Goal: Transaction & Acquisition: Subscribe to service/newsletter

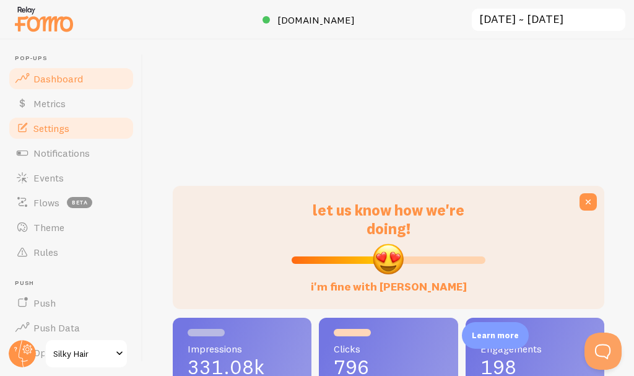
click at [40, 131] on span "Settings" at bounding box center [51, 128] width 36 height 12
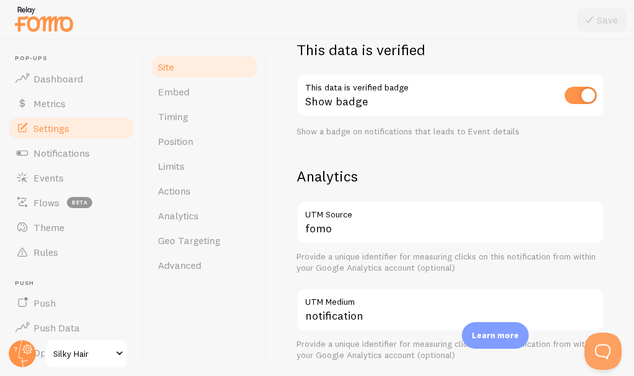
scroll to position [413, 0]
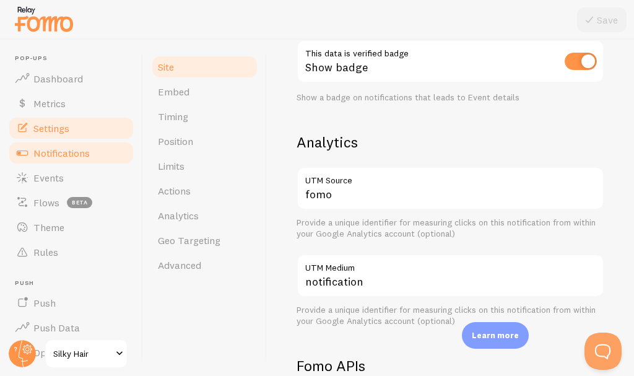
click at [49, 147] on span "Notifications" at bounding box center [61, 153] width 56 height 12
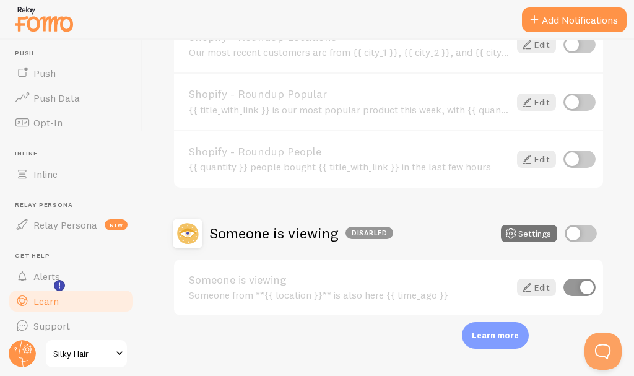
scroll to position [237, 0]
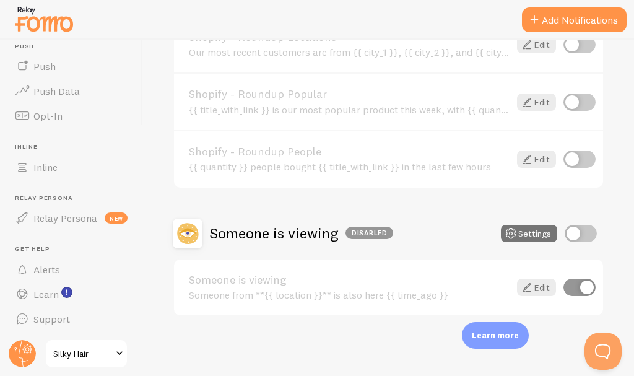
click at [91, 353] on span "Silky Hair" at bounding box center [82, 353] width 59 height 15
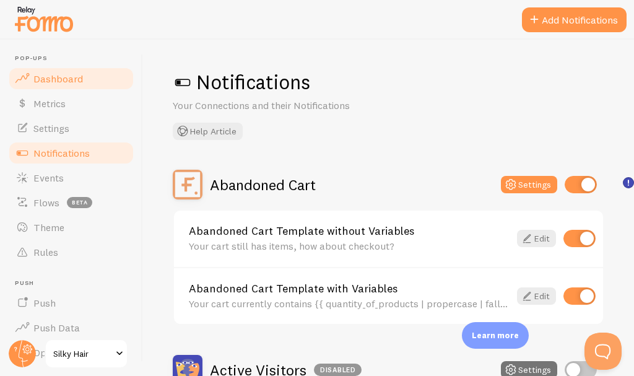
click at [69, 80] on span "Dashboard" at bounding box center [58, 78] width 50 height 12
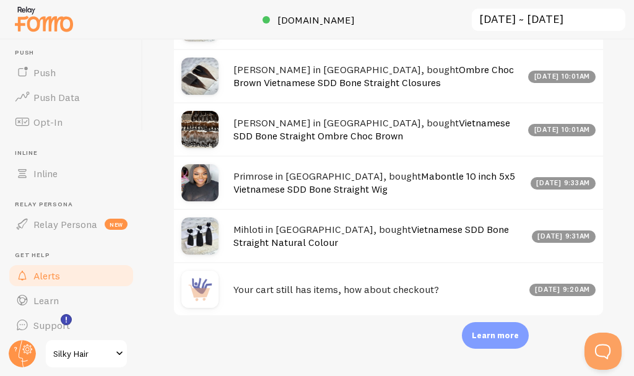
scroll to position [237, 0]
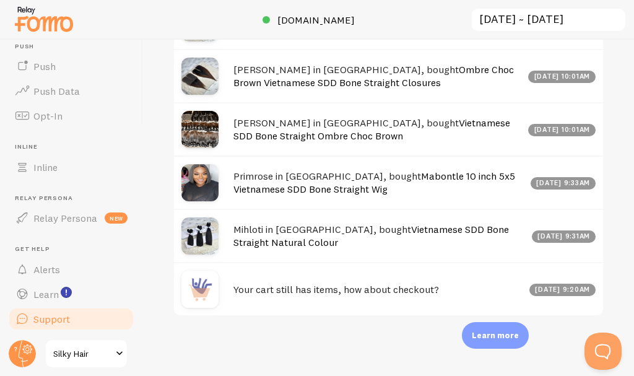
click at [89, 328] on link "Support" at bounding box center [71, 319] width 128 height 25
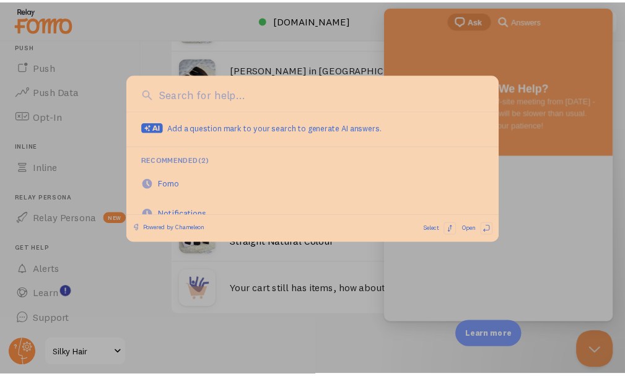
scroll to position [0, 0]
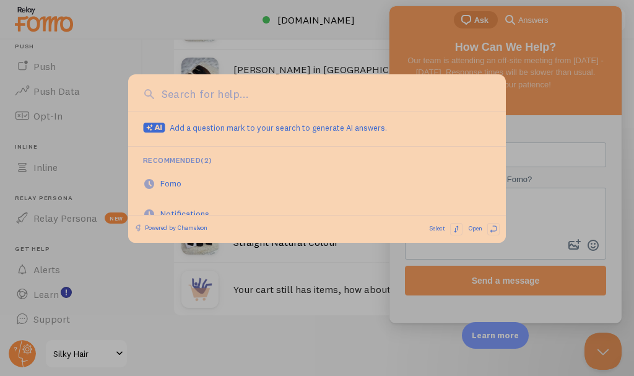
click at [234, 100] on input at bounding box center [325, 94] width 333 height 16
click at [533, 235] on div at bounding box center [317, 188] width 634 height 376
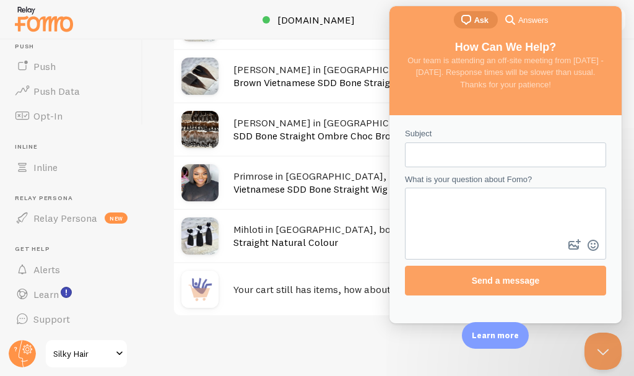
click at [457, 148] on input "Subject" at bounding box center [506, 155] width 182 height 22
type input "payment plan"
click at [455, 219] on textarea "What is your question about Fomo?" at bounding box center [505, 213] width 199 height 48
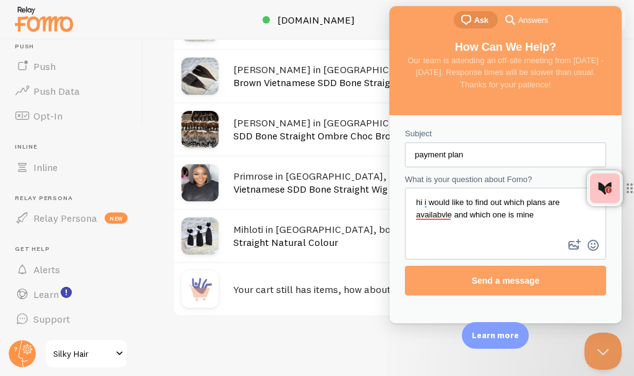
drag, startPoint x: 437, startPoint y: 217, endPoint x: 475, endPoint y: 235, distance: 42.2
click at [477, 236] on textarea "hi i would like to find out which plans are availabvle and which one is mine" at bounding box center [505, 213] width 199 height 48
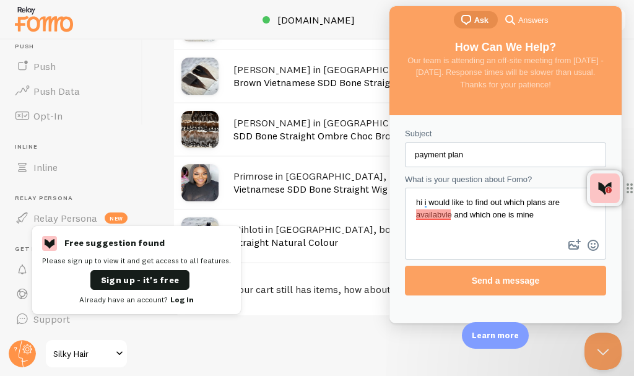
click at [449, 214] on textarea "hi i would like to find out which plans are availabvle and which one is mine" at bounding box center [505, 213] width 199 height 48
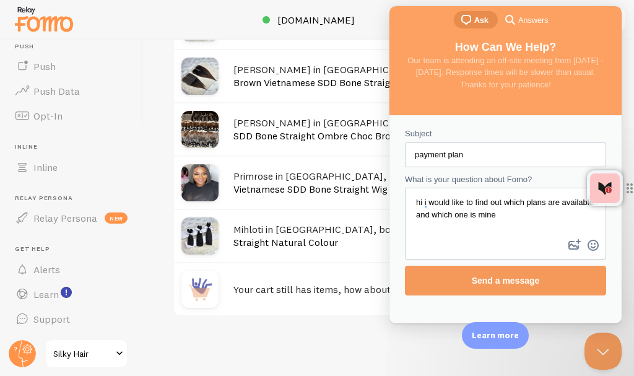
type textarea "hi i would like to find out which plans are available and which one is mine"
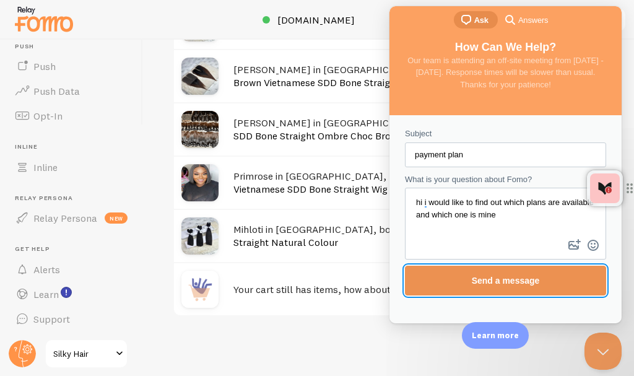
click at [498, 286] on span "Send a message" at bounding box center [506, 281] width 68 height 10
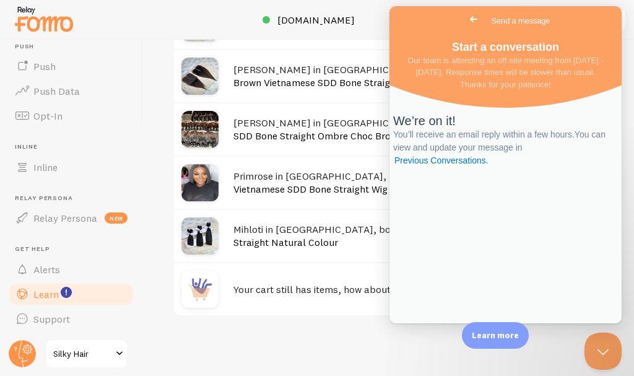
click at [55, 296] on span "Learn" at bounding box center [45, 294] width 25 height 12
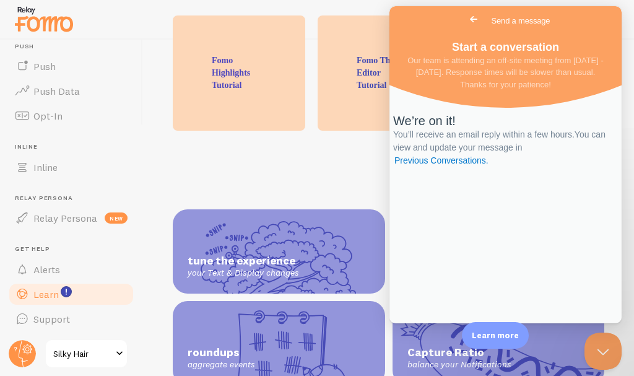
scroll to position [441, 0]
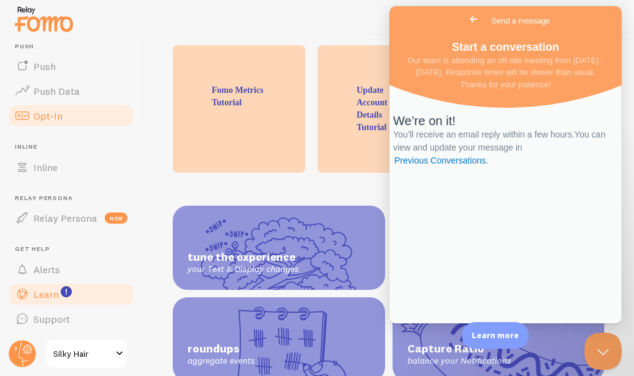
click at [55, 120] on span "Opt-In" at bounding box center [47, 116] width 29 height 12
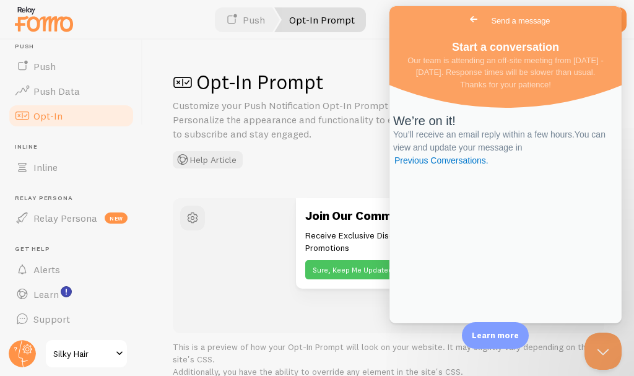
click at [467, 22] on span "Go back" at bounding box center [474, 19] width 15 height 15
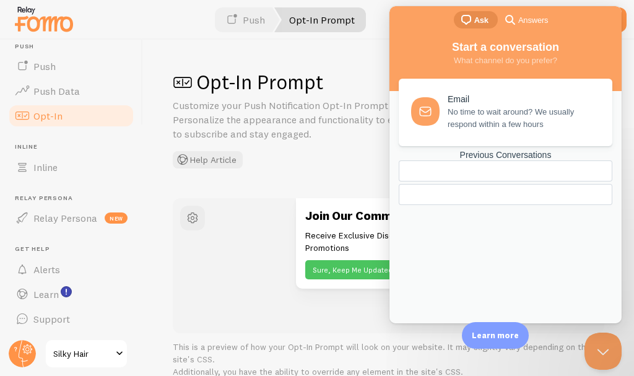
click at [259, 164] on div "Opt-In Prompt Customize your Push Notification Opt-In Prompt to boost opt-ins. …" at bounding box center [389, 118] width 432 height 99
click at [331, 322] on div "Join Our Community Receive Exclusive Discounts and Promotions Sure, Keep Me Upd…" at bounding box center [389, 266] width 432 height 136
click at [608, 343] on button "Close Beacon popover" at bounding box center [600, 348] width 37 height 37
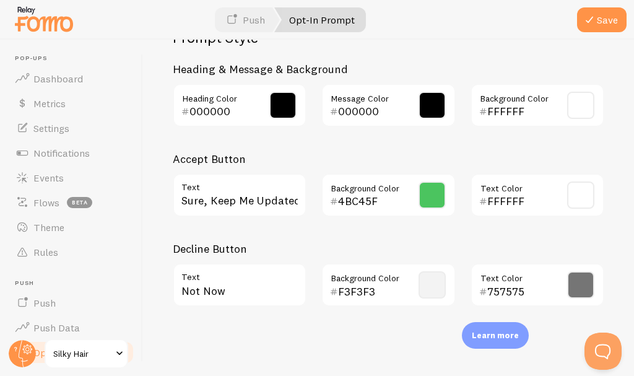
click at [16, 9] on img at bounding box center [44, 19] width 62 height 32
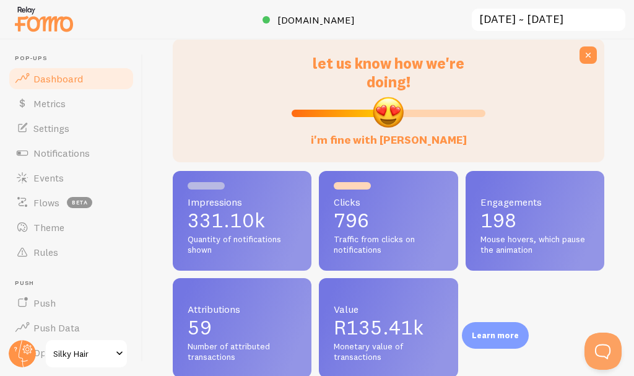
scroll to position [216, 0]
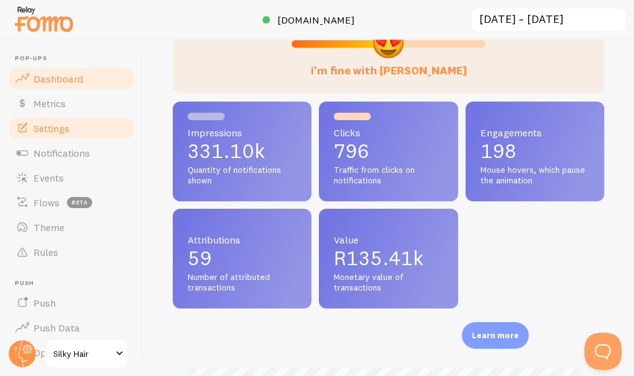
click at [75, 134] on link "Settings" at bounding box center [71, 128] width 128 height 25
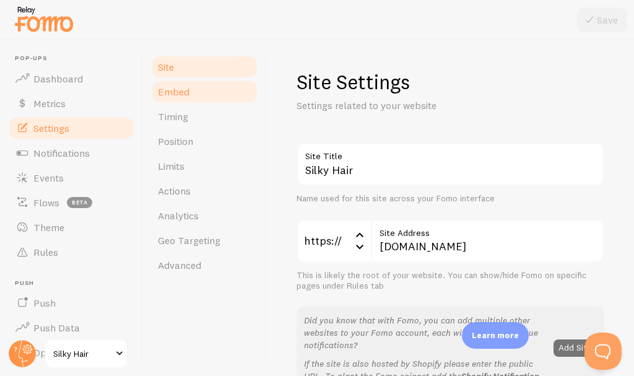
click at [180, 87] on span "Embed" at bounding box center [174, 92] width 32 height 12
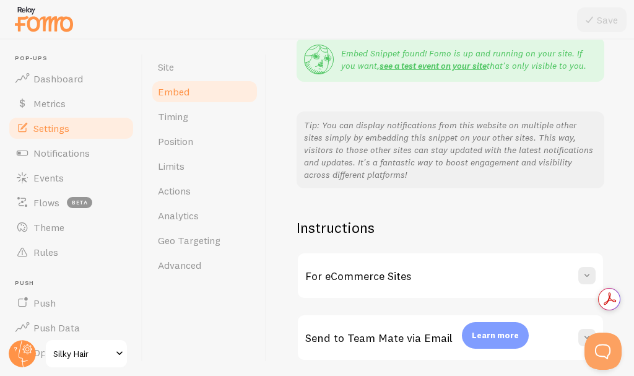
scroll to position [321, 0]
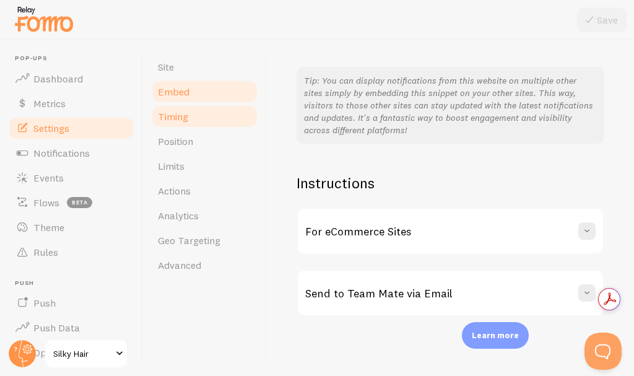
click at [170, 105] on link "Timing" at bounding box center [205, 116] width 108 height 25
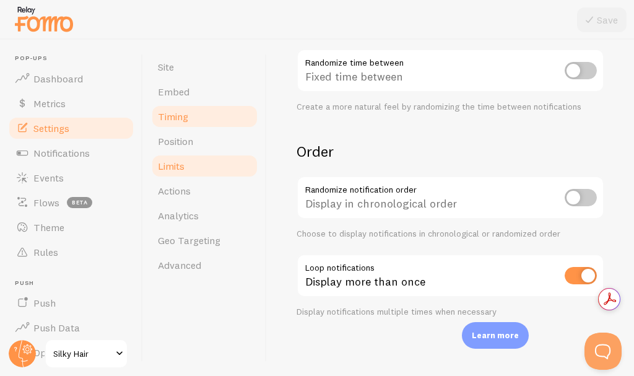
scroll to position [358, 0]
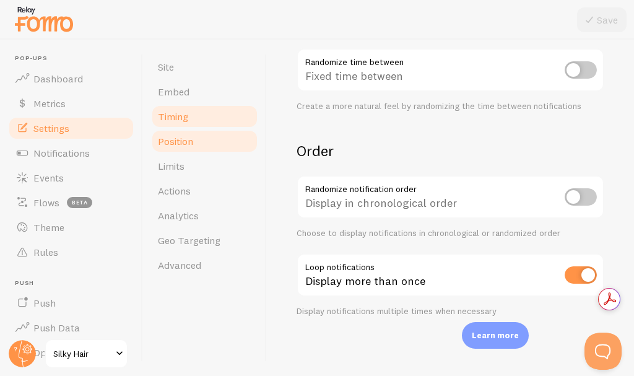
click at [180, 139] on span "Position" at bounding box center [175, 141] width 35 height 12
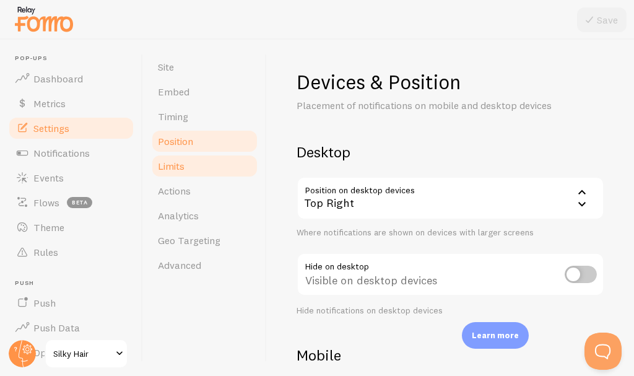
click at [187, 170] on link "Limits" at bounding box center [205, 166] width 108 height 25
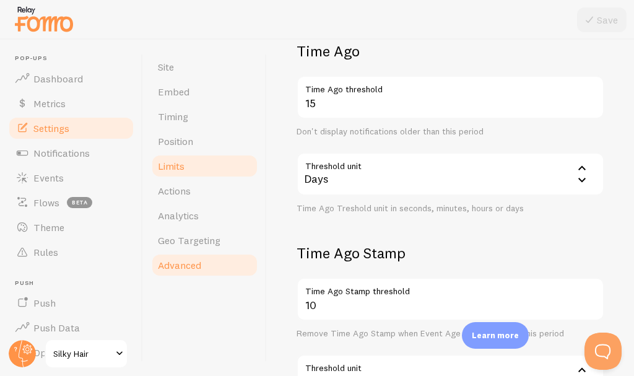
scroll to position [310, 0]
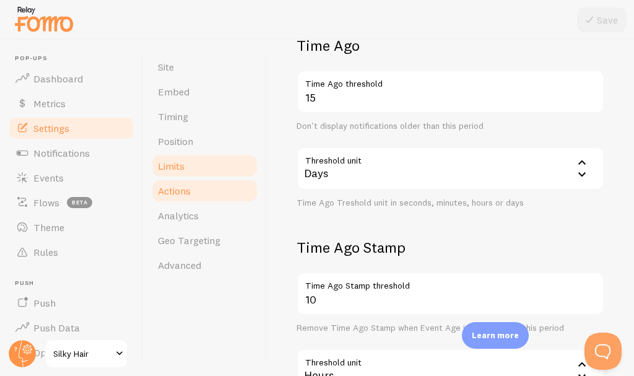
click at [214, 191] on link "Actions" at bounding box center [205, 190] width 108 height 25
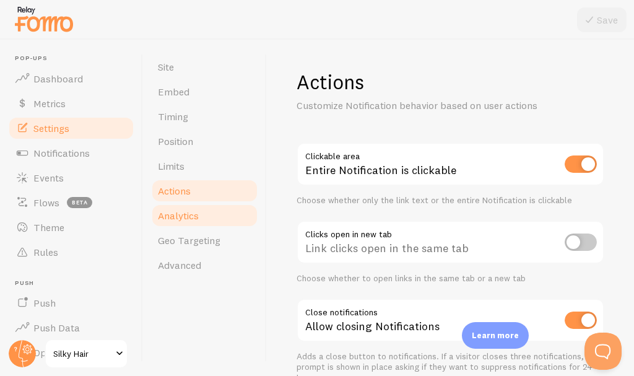
click at [177, 219] on span "Analytics" at bounding box center [178, 215] width 41 height 12
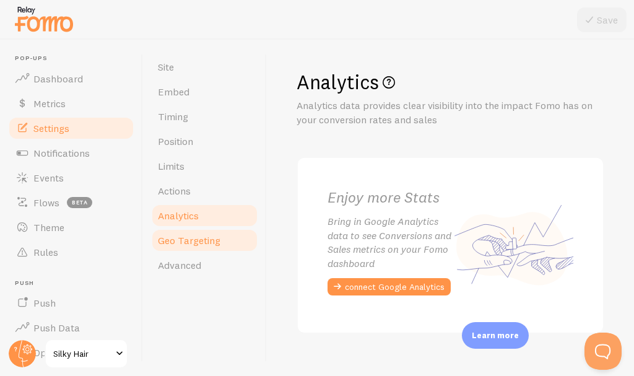
click at [188, 244] on span "Geo Targeting" at bounding box center [189, 240] width 63 height 12
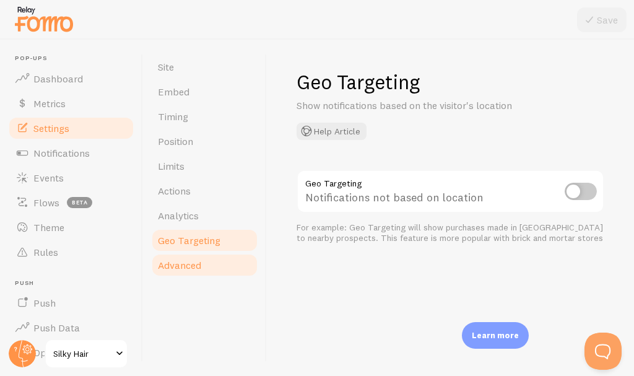
click at [193, 272] on link "Advanced" at bounding box center [205, 265] width 108 height 25
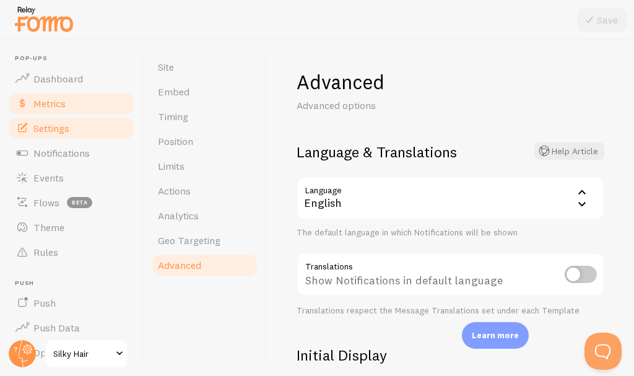
click at [74, 107] on link "Metrics" at bounding box center [71, 103] width 128 height 25
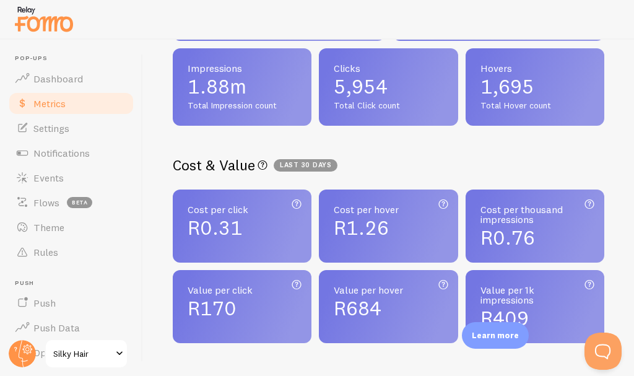
scroll to position [480, 0]
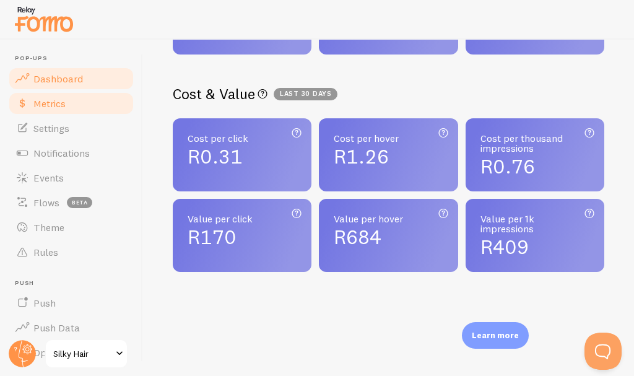
click at [63, 82] on span "Dashboard" at bounding box center [58, 78] width 50 height 12
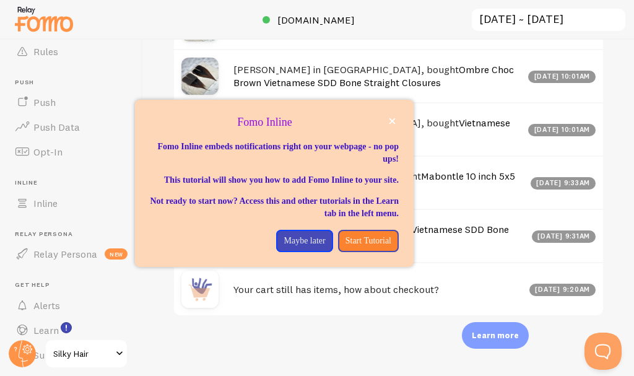
scroll to position [196, 0]
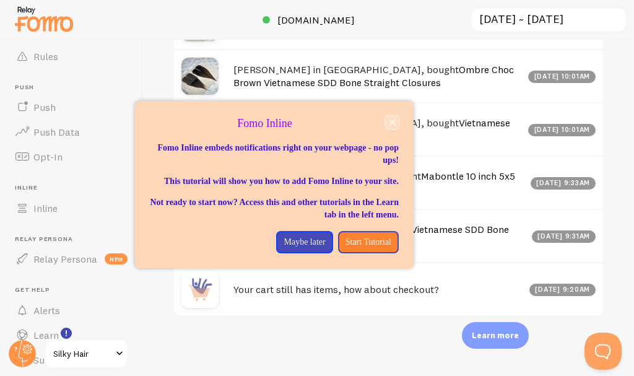
click at [387, 120] on button "close," at bounding box center [392, 122] width 13 height 13
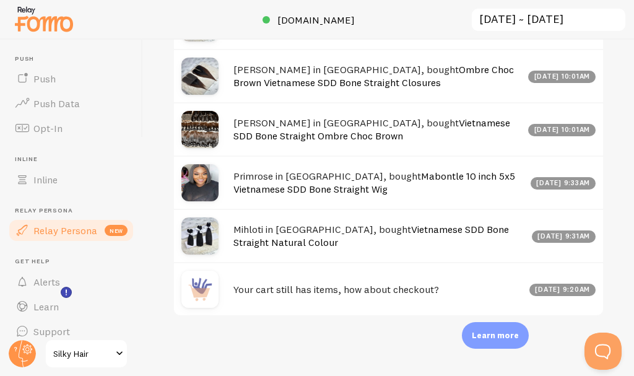
scroll to position [237, 0]
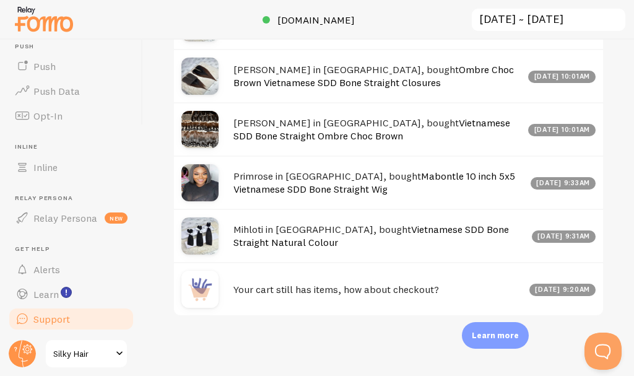
click at [90, 313] on link "Support" at bounding box center [71, 319] width 128 height 25
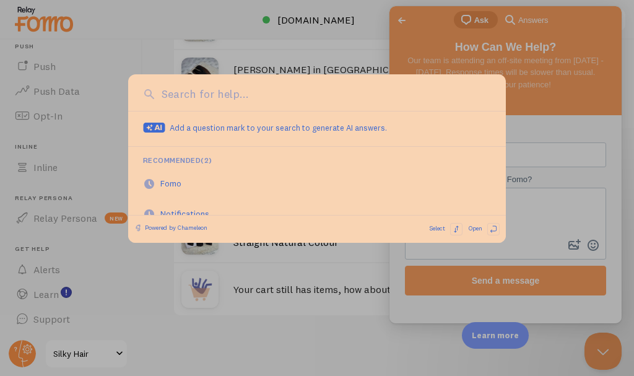
scroll to position [170, 0]
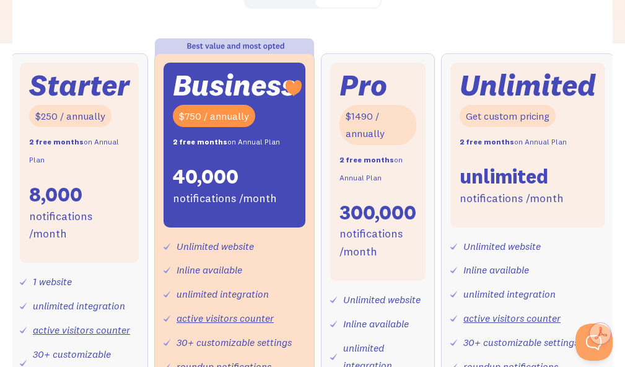
click at [112, 62] on div "Starter $250 / annually 2 free months on Annual Plan 8,000 notifications /month…" at bounding box center [80, 367] width 138 height 629
click at [113, 105] on div "Starter $250 / annually 2 free months on Annual Plan 8,000 notifications /month" at bounding box center [79, 163] width 119 height 200
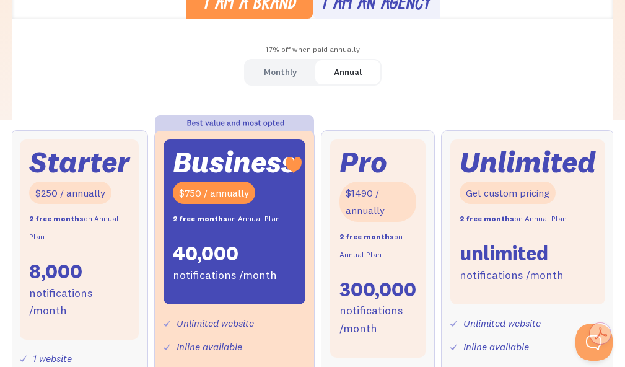
scroll to position [350, 0]
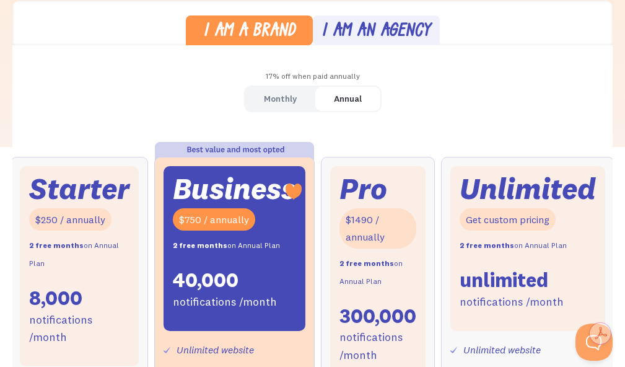
click at [275, 90] on div "Monthly" at bounding box center [280, 99] width 33 height 18
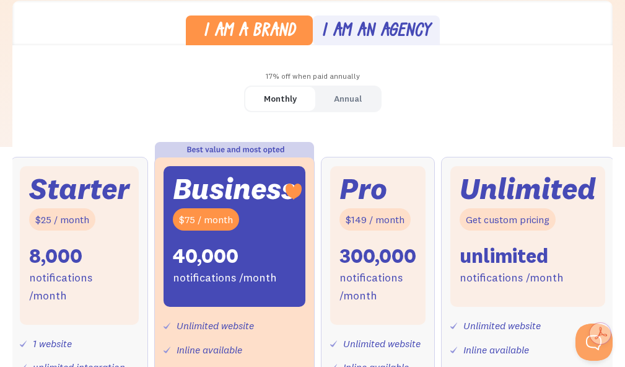
click at [341, 107] on div "Annual" at bounding box center [348, 99] width 28 height 18
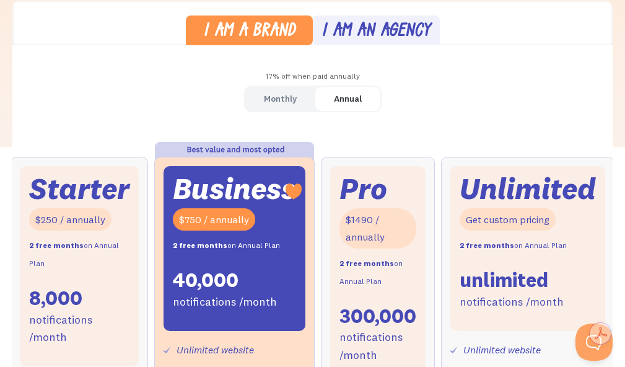
click at [270, 98] on div "Monthly" at bounding box center [280, 99] width 33 height 18
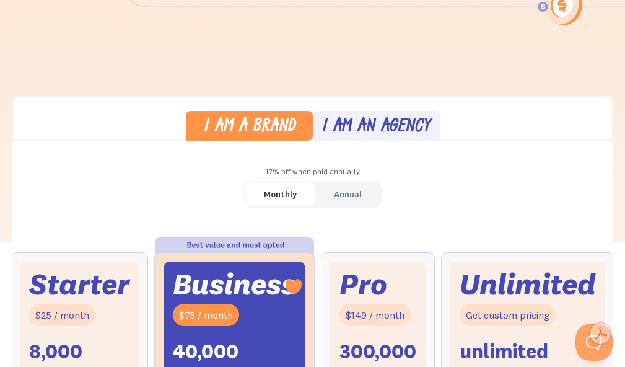
scroll to position [247, 0]
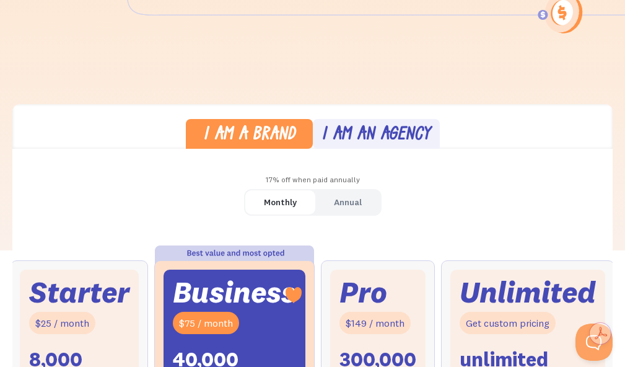
click at [276, 203] on div "Monthly" at bounding box center [280, 202] width 33 height 18
click at [341, 199] on div "Annual" at bounding box center [348, 202] width 28 height 18
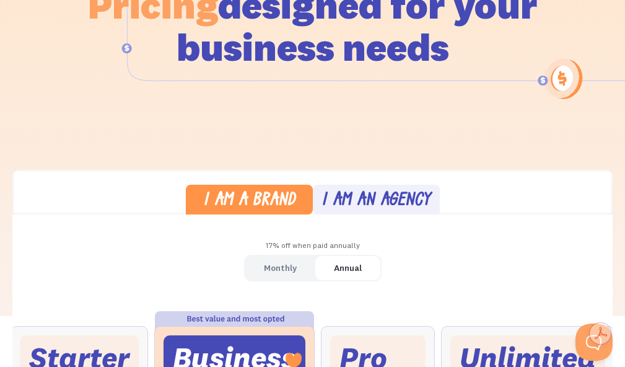
scroll to position [310, 0]
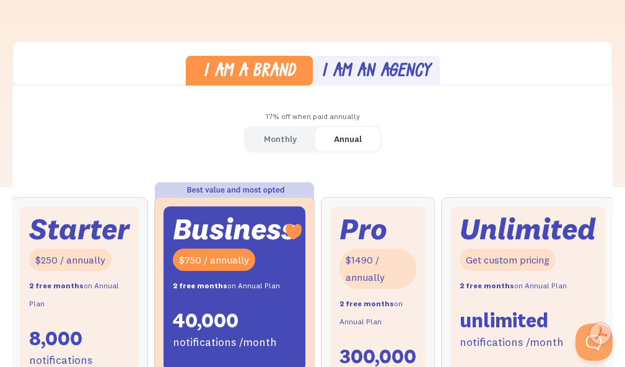
click at [289, 144] on div "Monthly" at bounding box center [280, 139] width 33 height 18
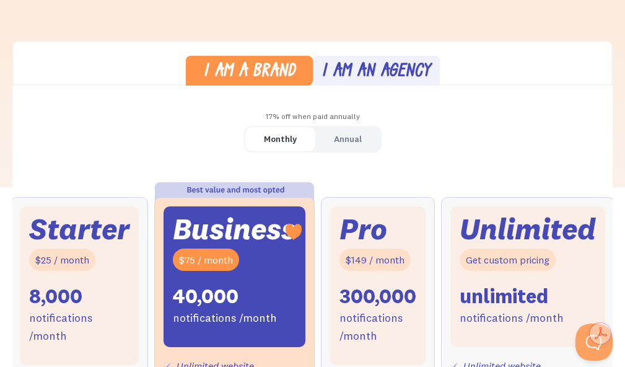
click at [341, 134] on div "Annual" at bounding box center [348, 139] width 28 height 18
